Goal: Communication & Community: Share content

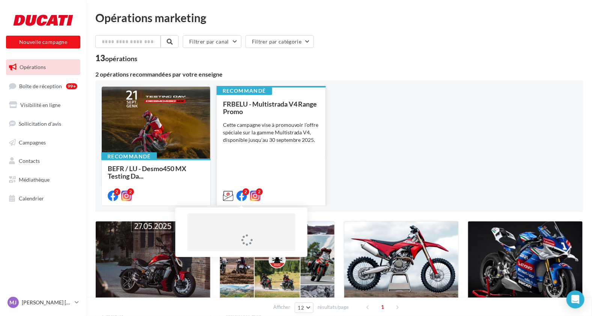
click at [248, 192] on div "2" at bounding box center [246, 192] width 7 height 7
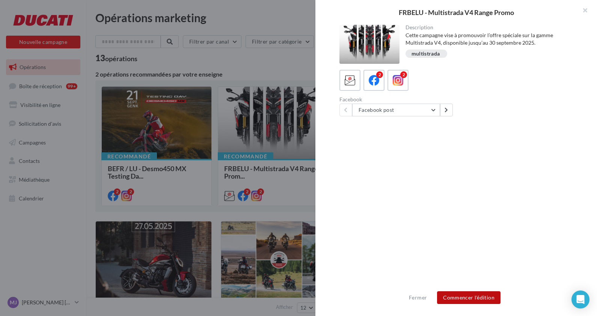
click at [474, 293] on button "Commencer l'édition" at bounding box center [468, 297] width 63 height 13
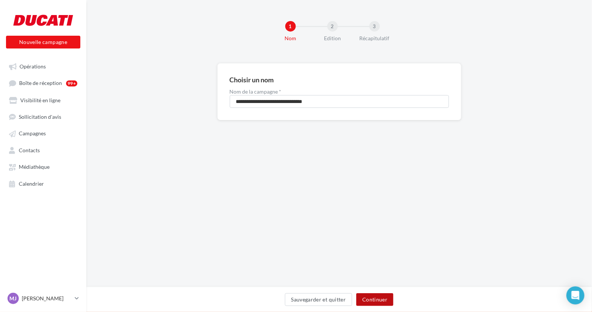
click at [385, 301] on button "Continuer" at bounding box center [374, 299] width 37 height 13
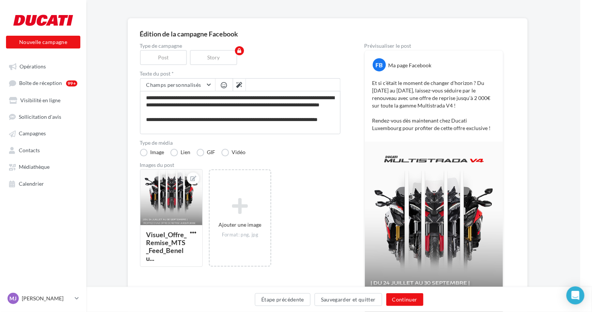
scroll to position [45, 12]
click at [418, 299] on button "Continuer" at bounding box center [404, 299] width 37 height 13
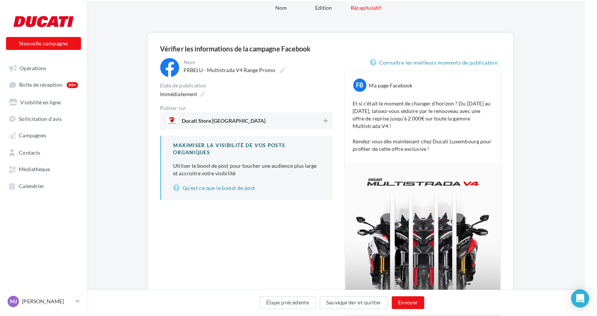
scroll to position [31, 12]
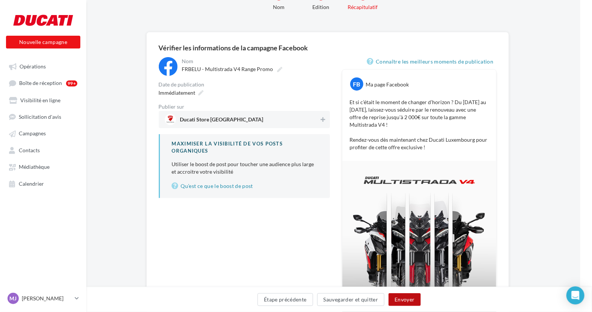
click at [417, 300] on button "Envoyer" at bounding box center [405, 299] width 32 height 13
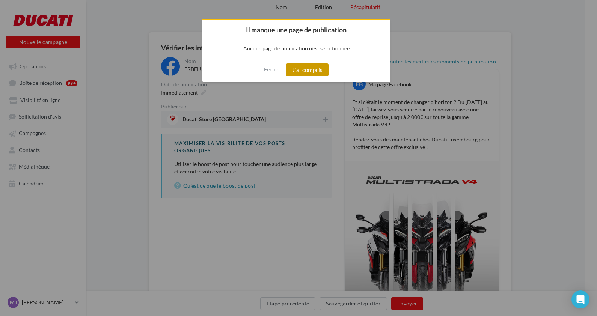
click at [307, 68] on button "J'ai compris" at bounding box center [307, 69] width 43 height 13
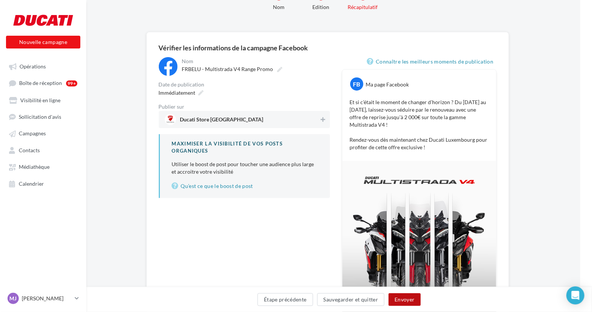
click at [400, 294] on button "Envoyer" at bounding box center [405, 299] width 32 height 13
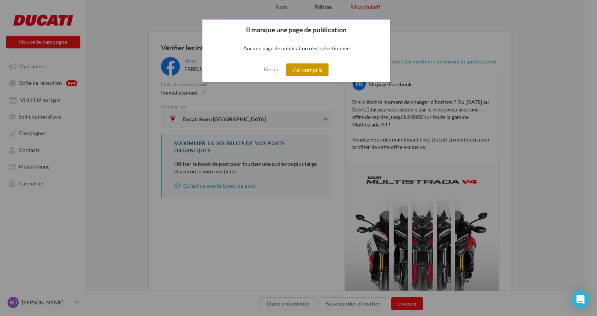
click at [315, 66] on button "J'ai compris" at bounding box center [307, 69] width 43 height 13
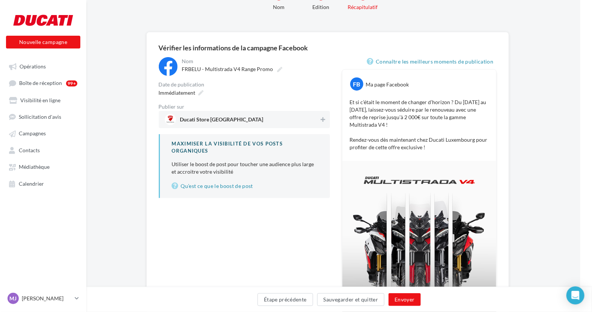
click at [183, 121] on span "Ducati Store [GEOGRAPHIC_DATA]" at bounding box center [221, 121] width 83 height 8
click at [397, 299] on button "Envoyer" at bounding box center [405, 299] width 32 height 13
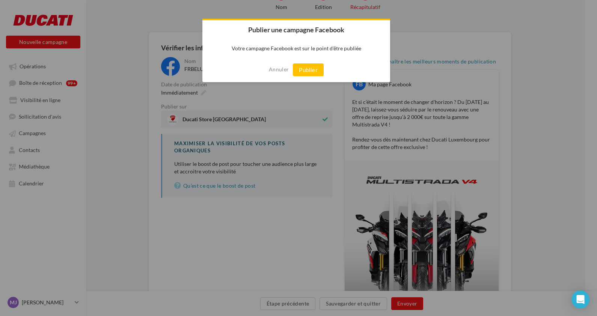
click at [291, 67] on div "Annuler Publier" at bounding box center [296, 69] width 188 height 25
click at [303, 69] on button "Publier" at bounding box center [308, 69] width 31 height 13
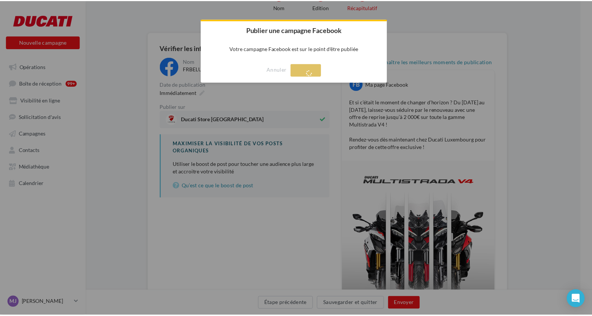
scroll to position [12, 0]
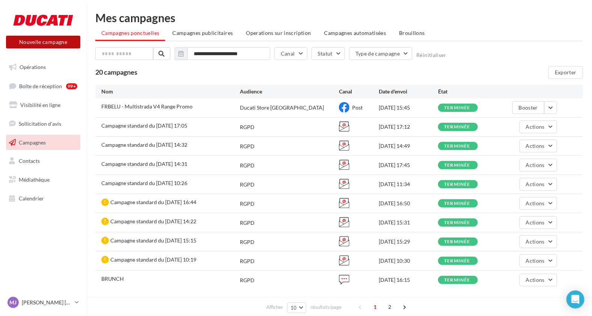
click at [54, 44] on button "Nouvelle campagne" at bounding box center [43, 42] width 74 height 13
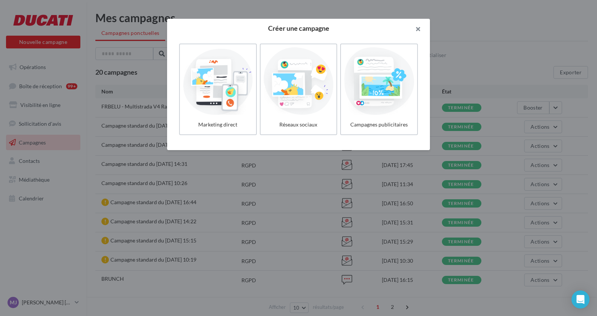
click at [422, 33] on button "button" at bounding box center [415, 30] width 30 height 23
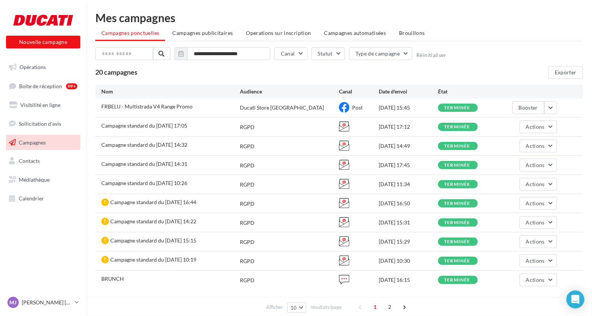
click at [42, 147] on link "Campagnes" at bounding box center [43, 143] width 77 height 16
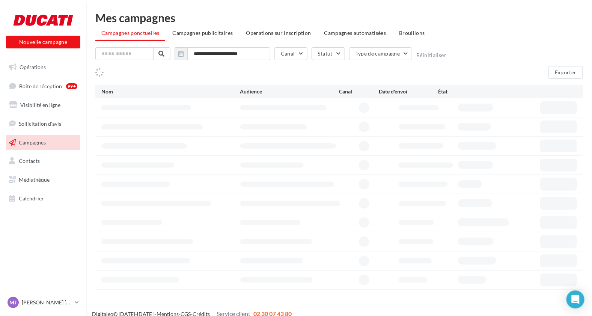
click at [32, 68] on span "Opérations" at bounding box center [33, 67] width 26 height 6
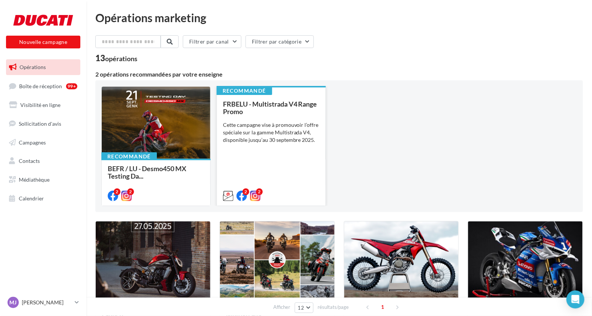
click at [258, 199] on icon at bounding box center [255, 196] width 11 height 11
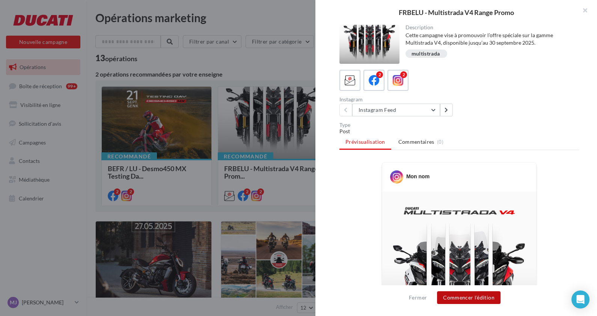
click at [466, 295] on button "Commencer l'édition" at bounding box center [468, 297] width 63 height 13
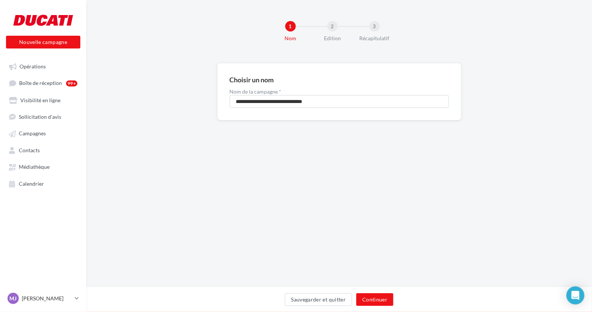
click at [592, 288] on html "Nouvelle campagne Nouvelle campagne Opérations Boîte de réception 99+ Visibilit…" at bounding box center [296, 156] width 592 height 312
click at [372, 295] on button "Continuer" at bounding box center [374, 299] width 37 height 13
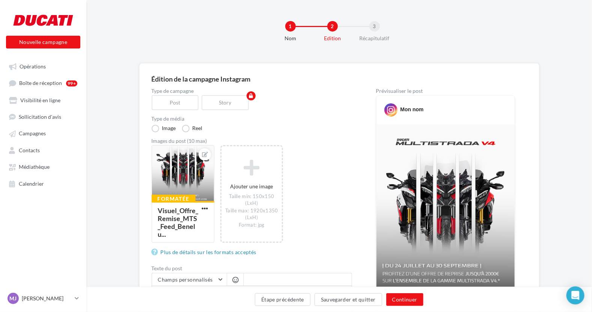
click at [411, 290] on div "Étape précédente Sauvegarder et quitter Continuer" at bounding box center [339, 299] width 506 height 25
click at [411, 297] on button "Continuer" at bounding box center [404, 299] width 37 height 13
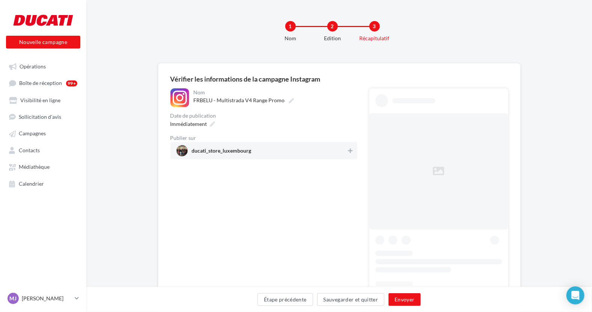
click at [257, 146] on span "ducati_store_luxembourg" at bounding box center [262, 150] width 171 height 11
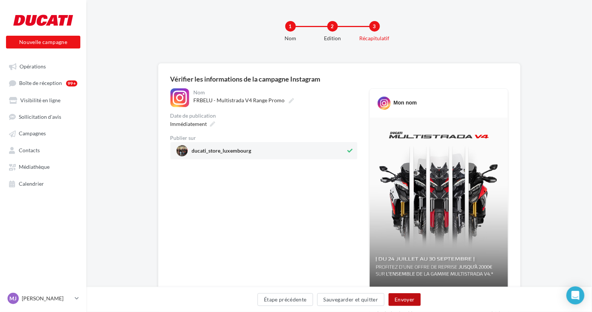
click at [399, 301] on button "Envoyer" at bounding box center [405, 299] width 32 height 13
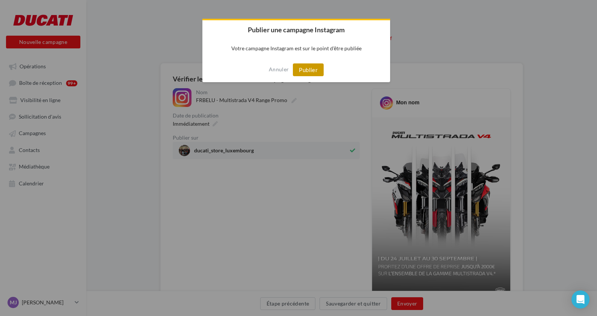
click at [318, 66] on button "Publier" at bounding box center [308, 69] width 31 height 13
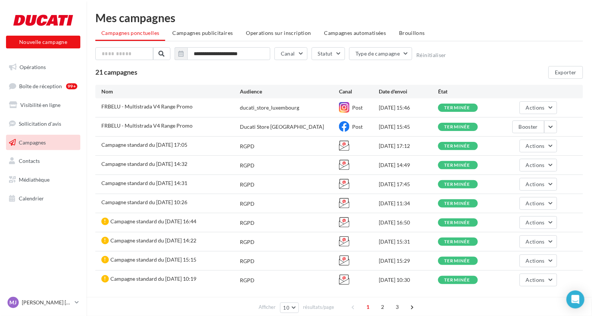
click at [439, 111] on div "terminée" at bounding box center [467, 108] width 59 height 8
click at [341, 137] on div "Campagne standard du [DATE] 17:05 RGPD [DATE] 17:12 terminée Actions" at bounding box center [339, 146] width 488 height 19
